Goal: Task Accomplishment & Management: Manage account settings

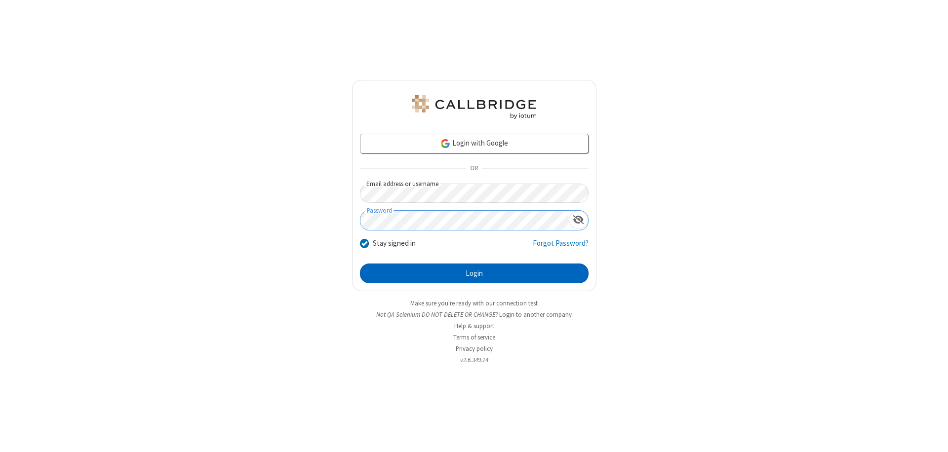
click at [474, 274] on button "Login" at bounding box center [474, 274] width 229 height 20
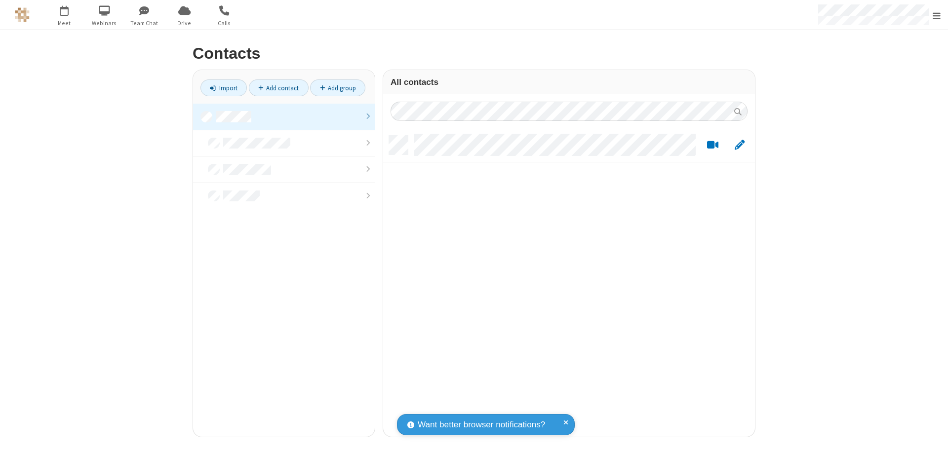
scroll to position [301, 364]
click at [284, 117] on link at bounding box center [284, 117] width 182 height 27
click at [278, 88] on link "Add contact" at bounding box center [279, 87] width 60 height 17
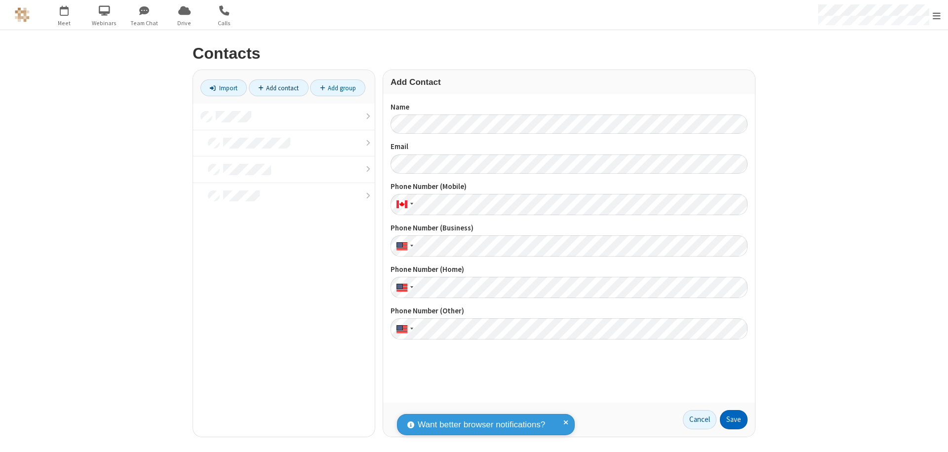
click at [734, 420] on button "Save" at bounding box center [734, 420] width 28 height 20
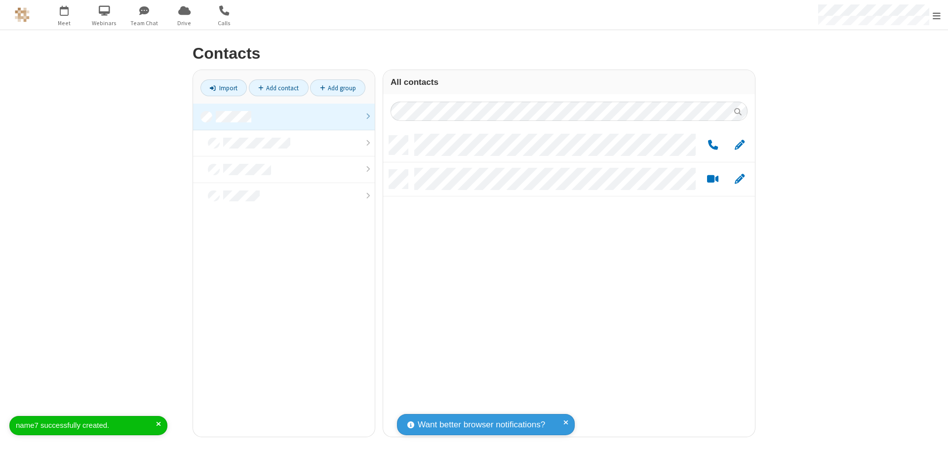
scroll to position [301, 364]
